Goal: Transaction & Acquisition: Obtain resource

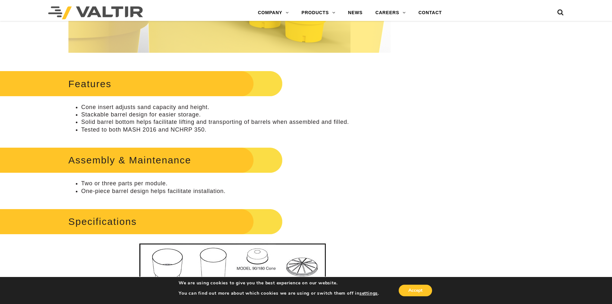
scroll to position [180, 0]
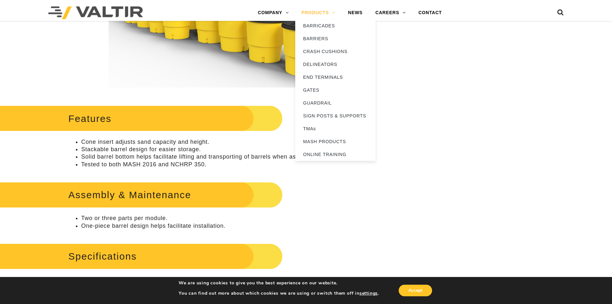
click at [335, 11] on link "PRODUCTS" at bounding box center [318, 12] width 47 height 13
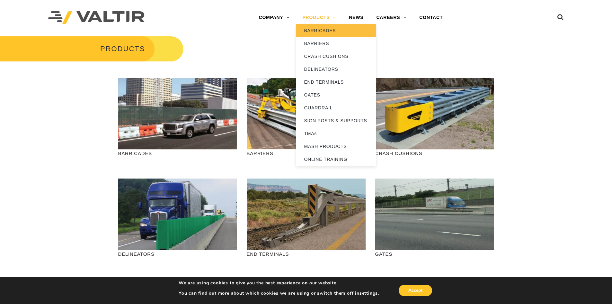
click at [331, 33] on link "BARRICADES" at bounding box center [336, 30] width 80 height 13
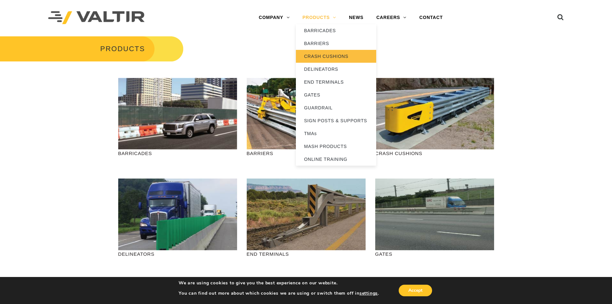
click at [342, 56] on link "CRASH CUSHIONS" at bounding box center [336, 56] width 80 height 13
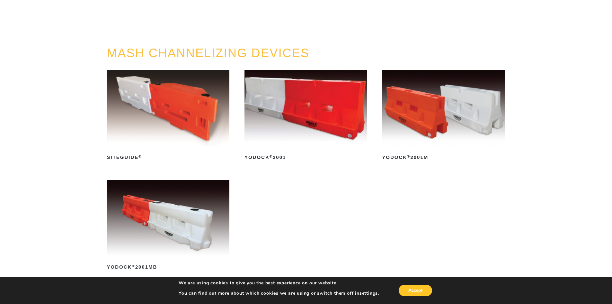
scroll to position [32, 0]
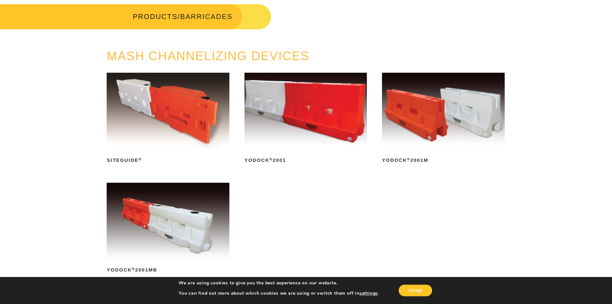
click at [312, 136] on img at bounding box center [305, 111] width 122 height 76
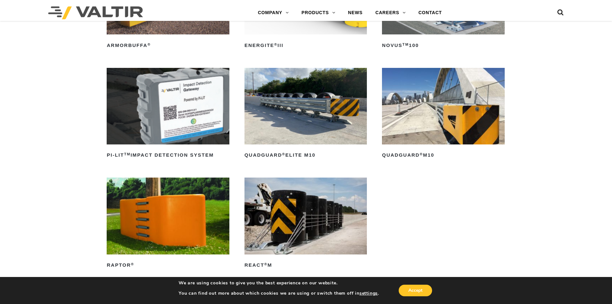
scroll to position [128, 0]
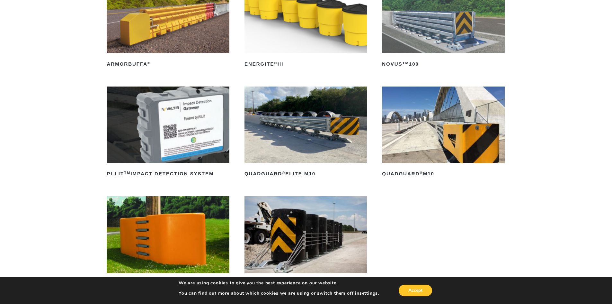
click at [194, 28] on img at bounding box center [168, 15] width 122 height 76
click at [425, 132] on img at bounding box center [443, 124] width 122 height 76
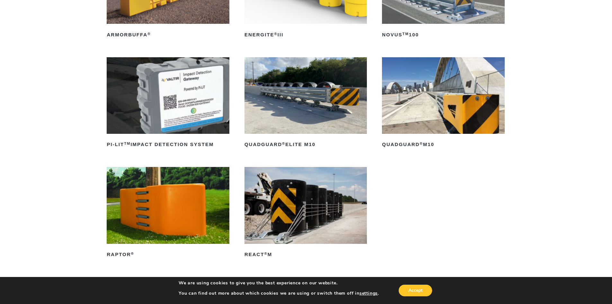
scroll to position [64, 0]
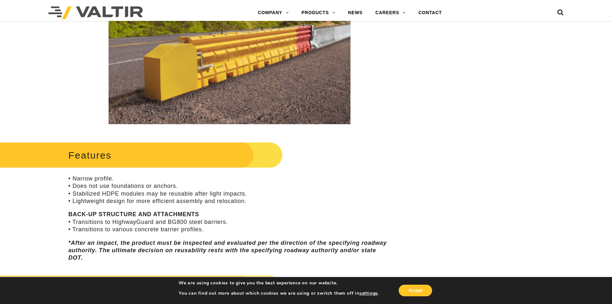
scroll to position [64, 0]
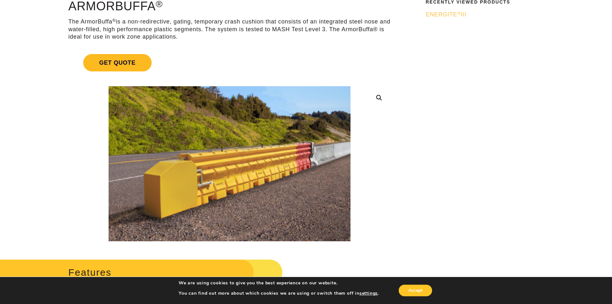
click at [112, 62] on span "Get Quote" at bounding box center [117, 62] width 68 height 17
